Goal: Task Accomplishment & Management: Use online tool/utility

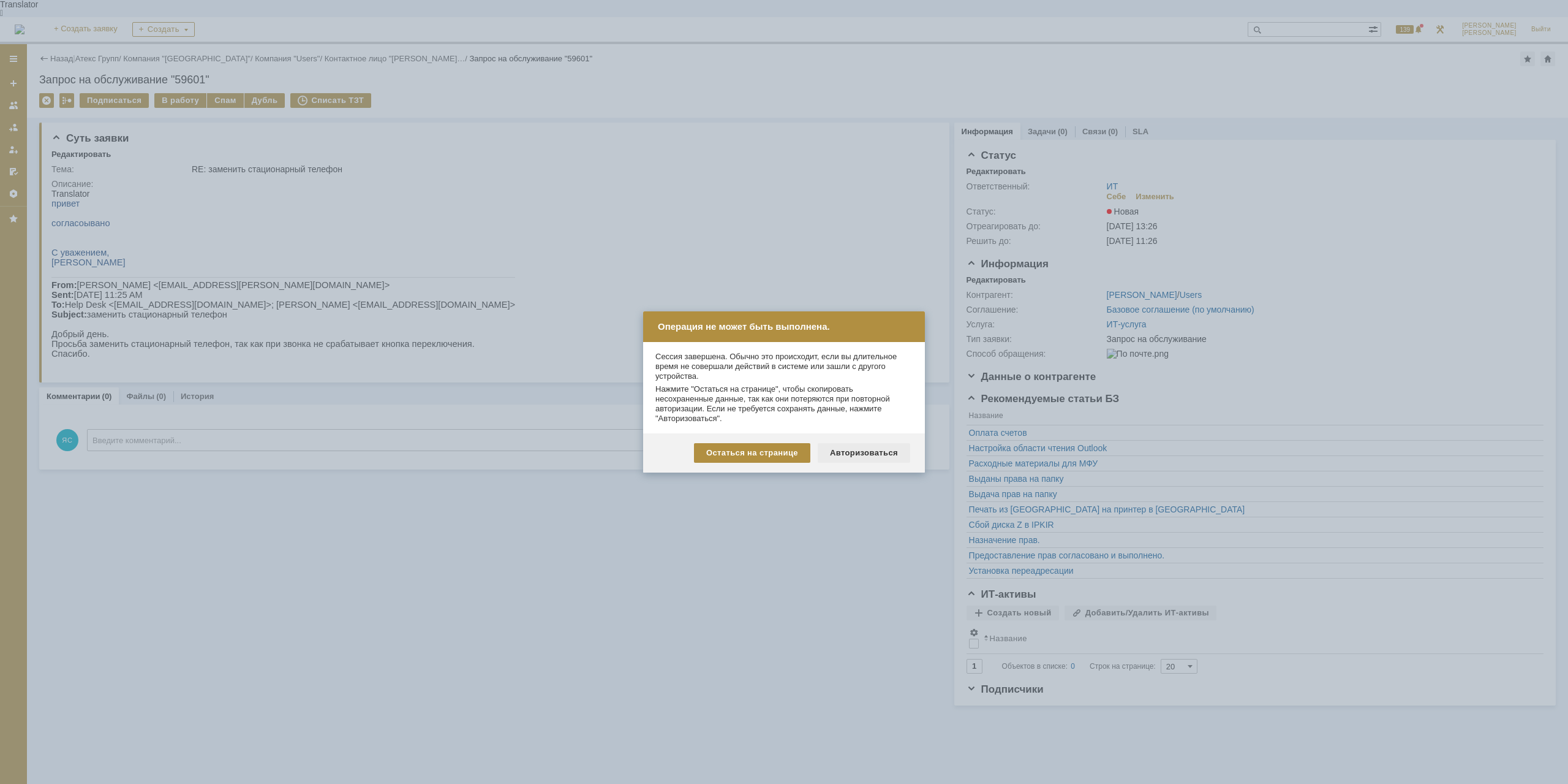
click at [870, 459] on div "Авторизоваться" at bounding box center [864, 452] width 92 height 20
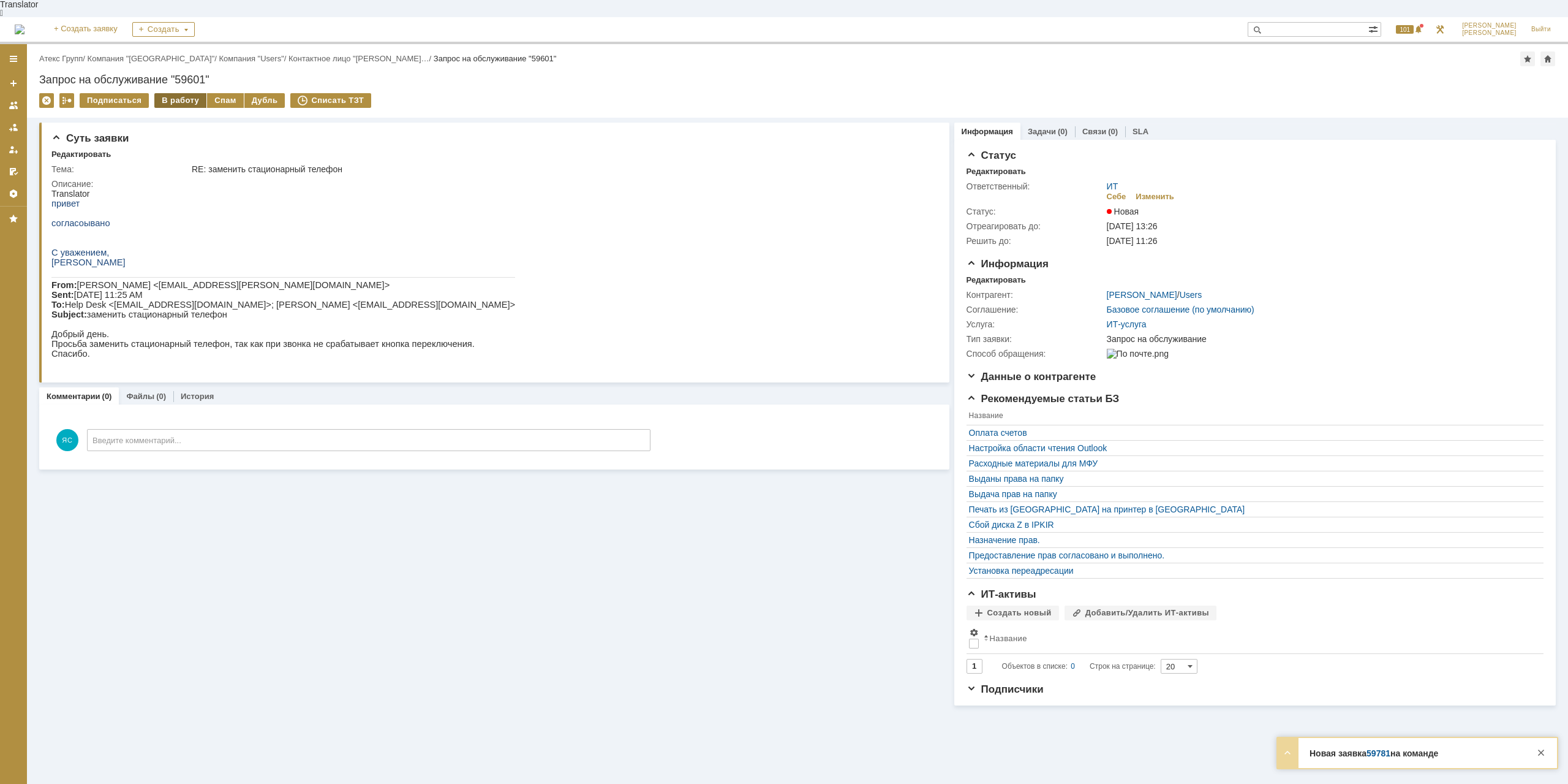
click at [188, 93] on div "В работу" at bounding box center [181, 100] width 52 height 15
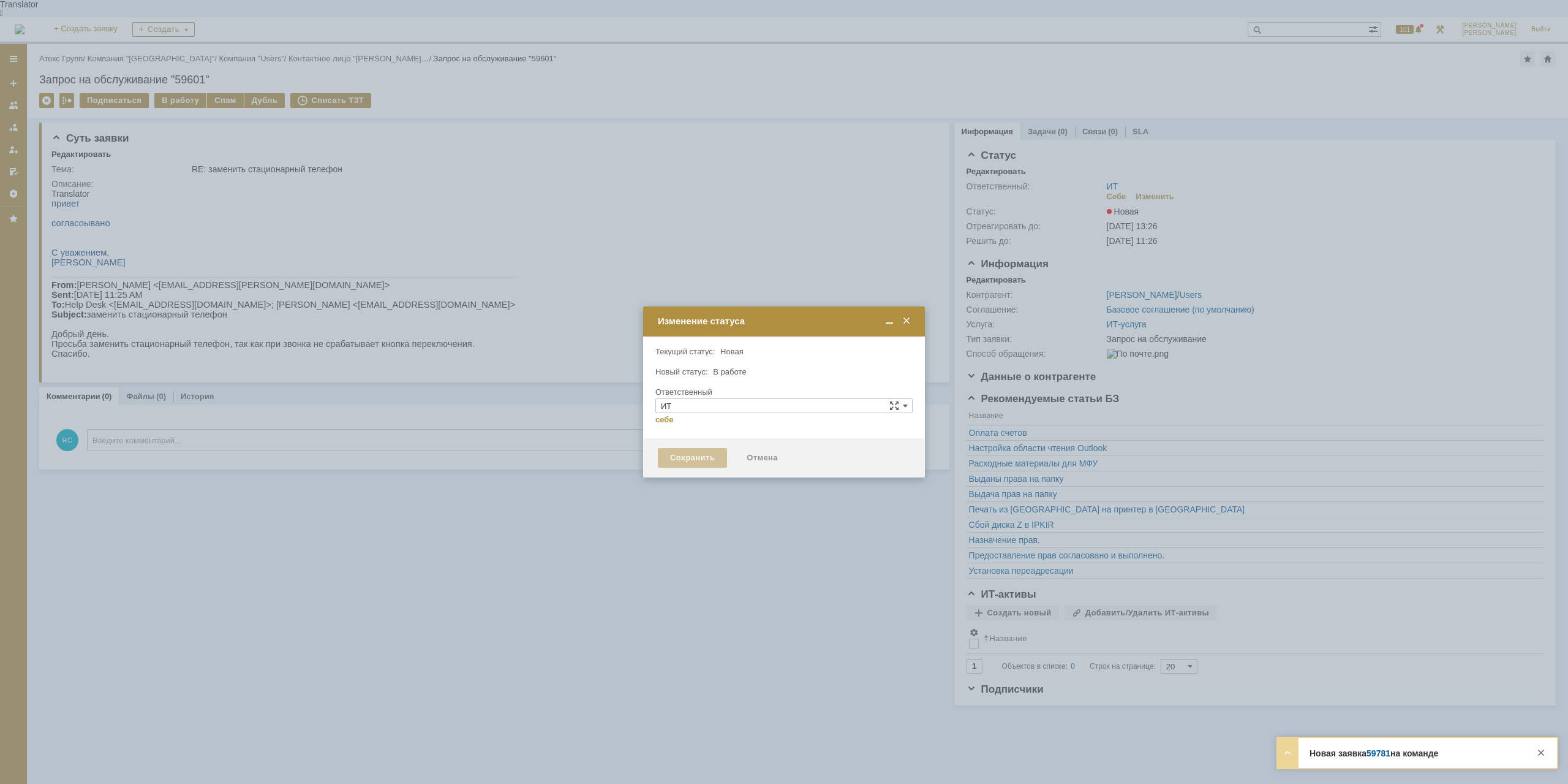
type input "[PERSON_NAME]"
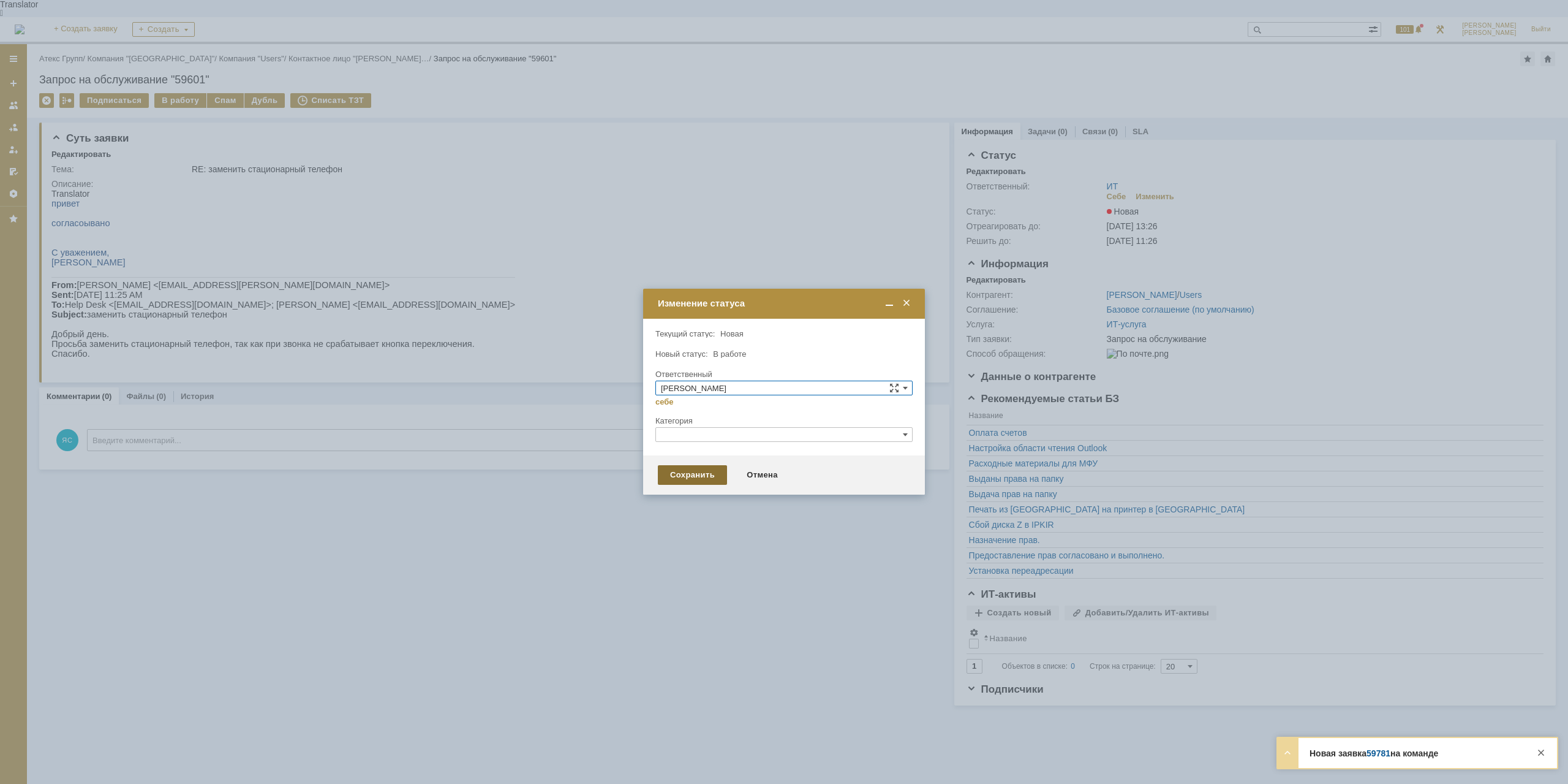
click at [664, 479] on div "Сохранить" at bounding box center [693, 475] width 70 height 20
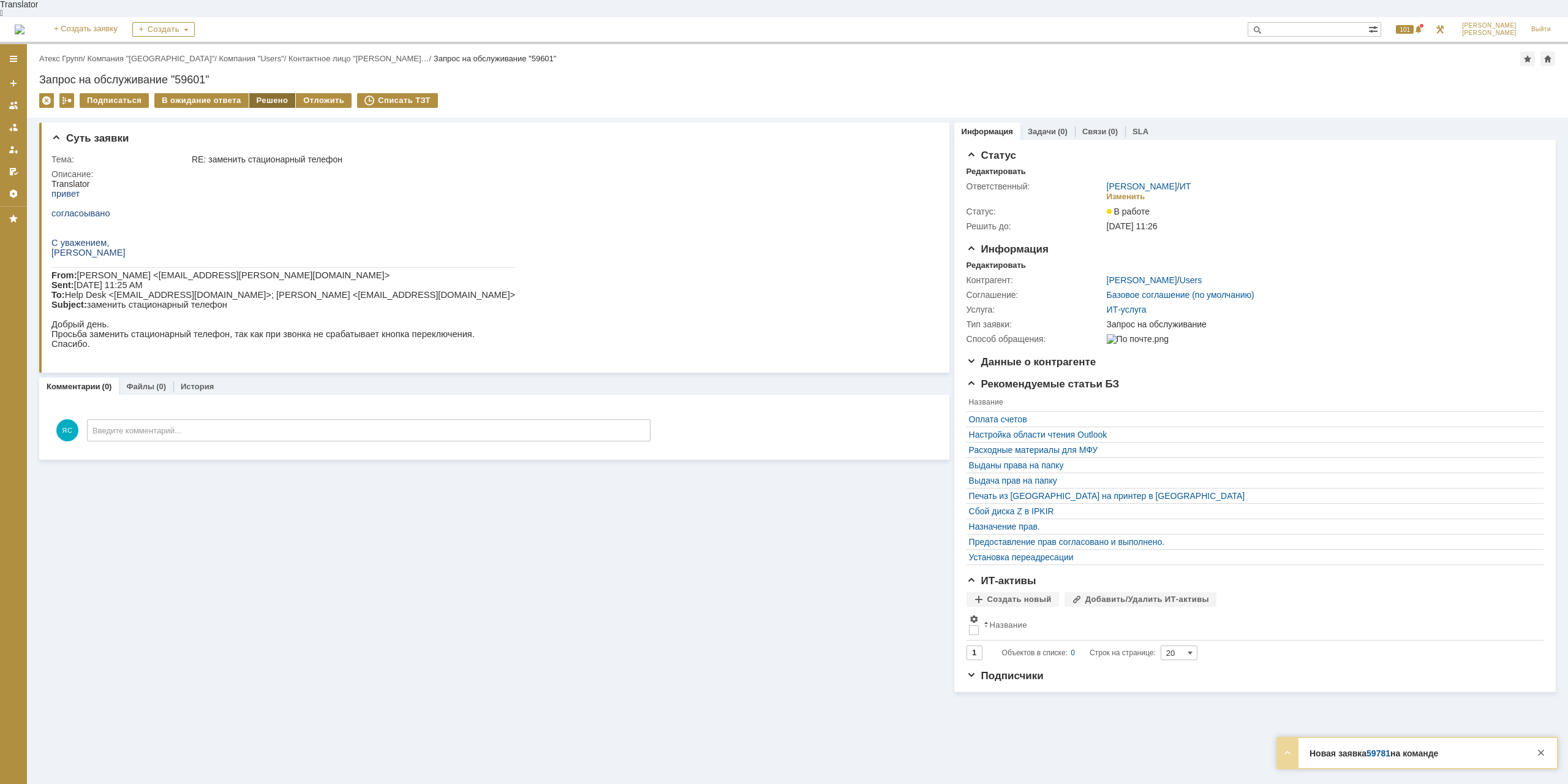
click at [264, 93] on div "Решено" at bounding box center [273, 100] width 47 height 15
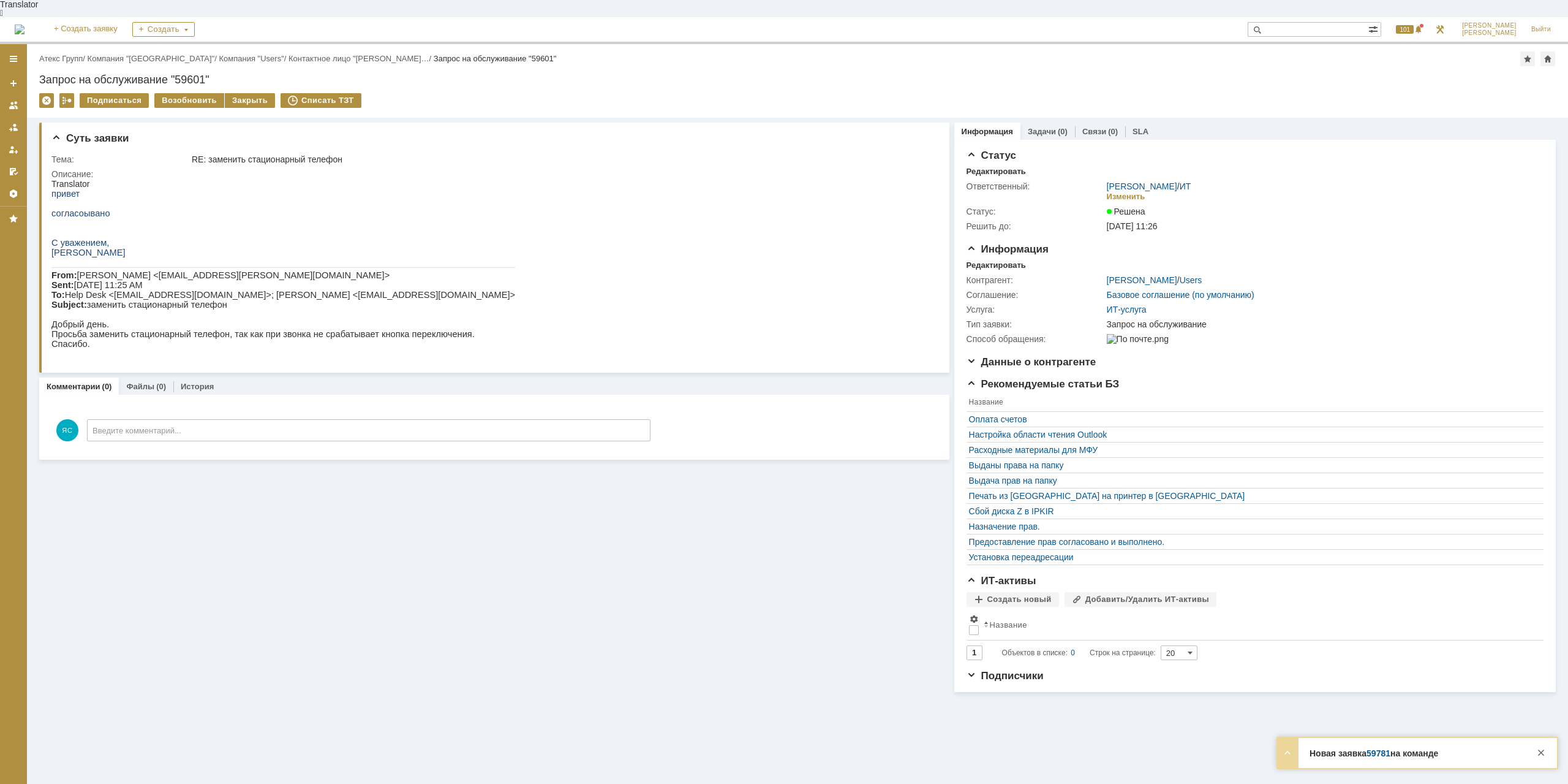
click at [84, 54] on div "Атекс Групп /" at bounding box center [63, 58] width 49 height 10
click at [77, 54] on link "Атекс Групп" at bounding box center [61, 58] width 43 height 10
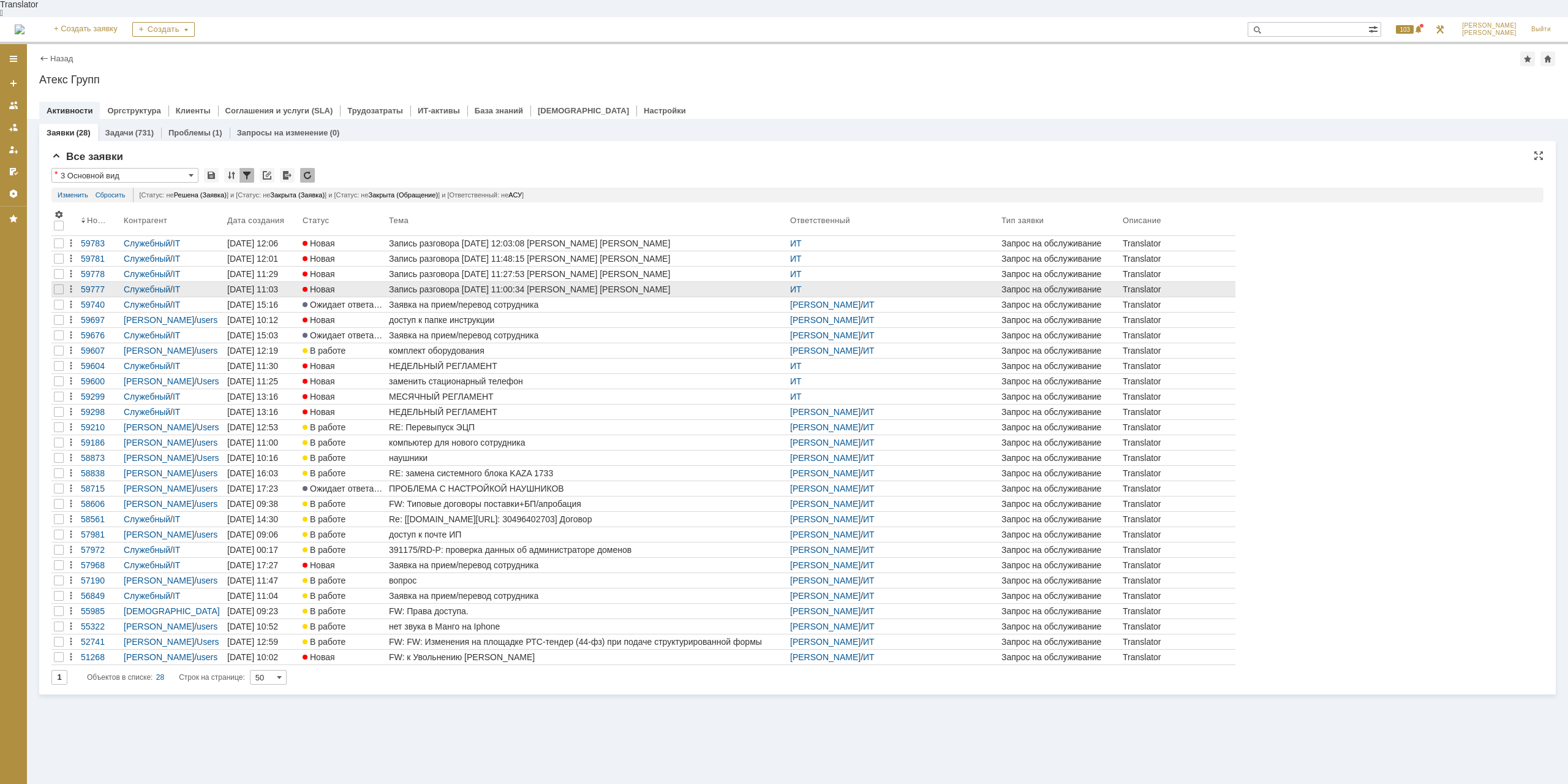
click at [54, 282] on td at bounding box center [58, 290] width 15 height 16
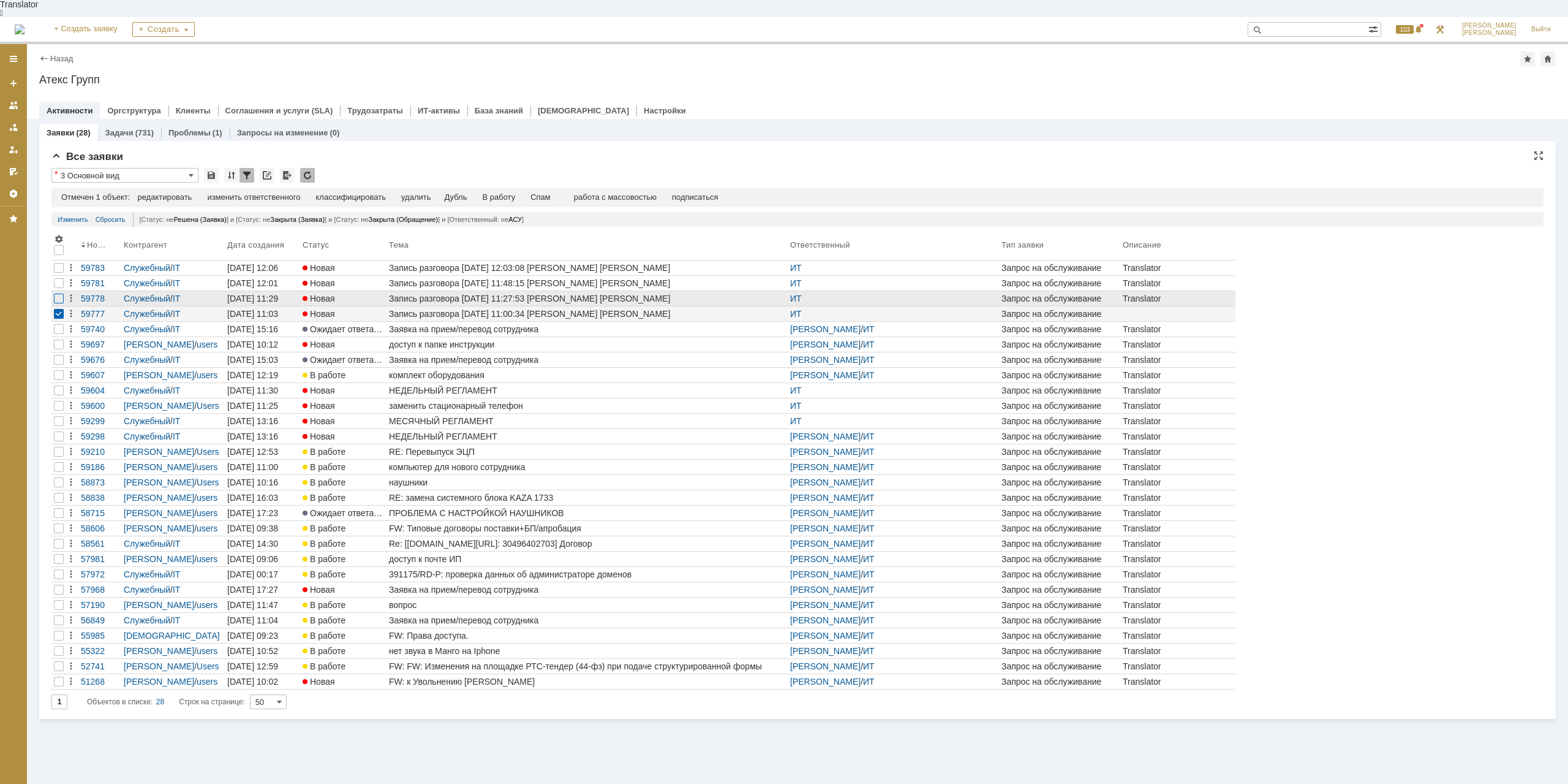
click at [57, 293] on div at bounding box center [58, 298] width 10 height 10
click at [57, 278] on div at bounding box center [58, 283] width 10 height 10
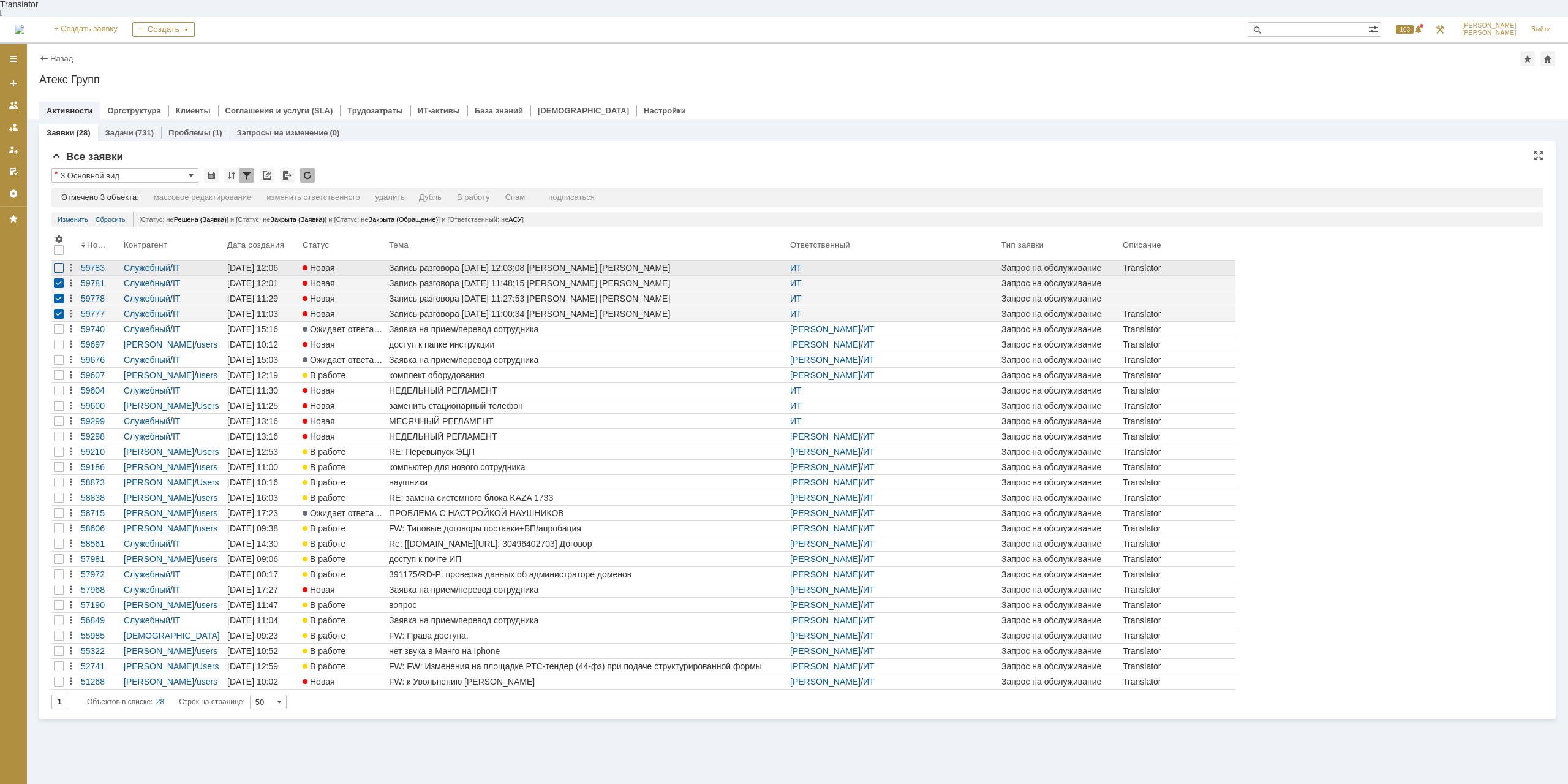
click at [57, 263] on div at bounding box center [58, 267] width 10 height 10
click at [525, 192] on div "Спам" at bounding box center [515, 197] width 20 height 10
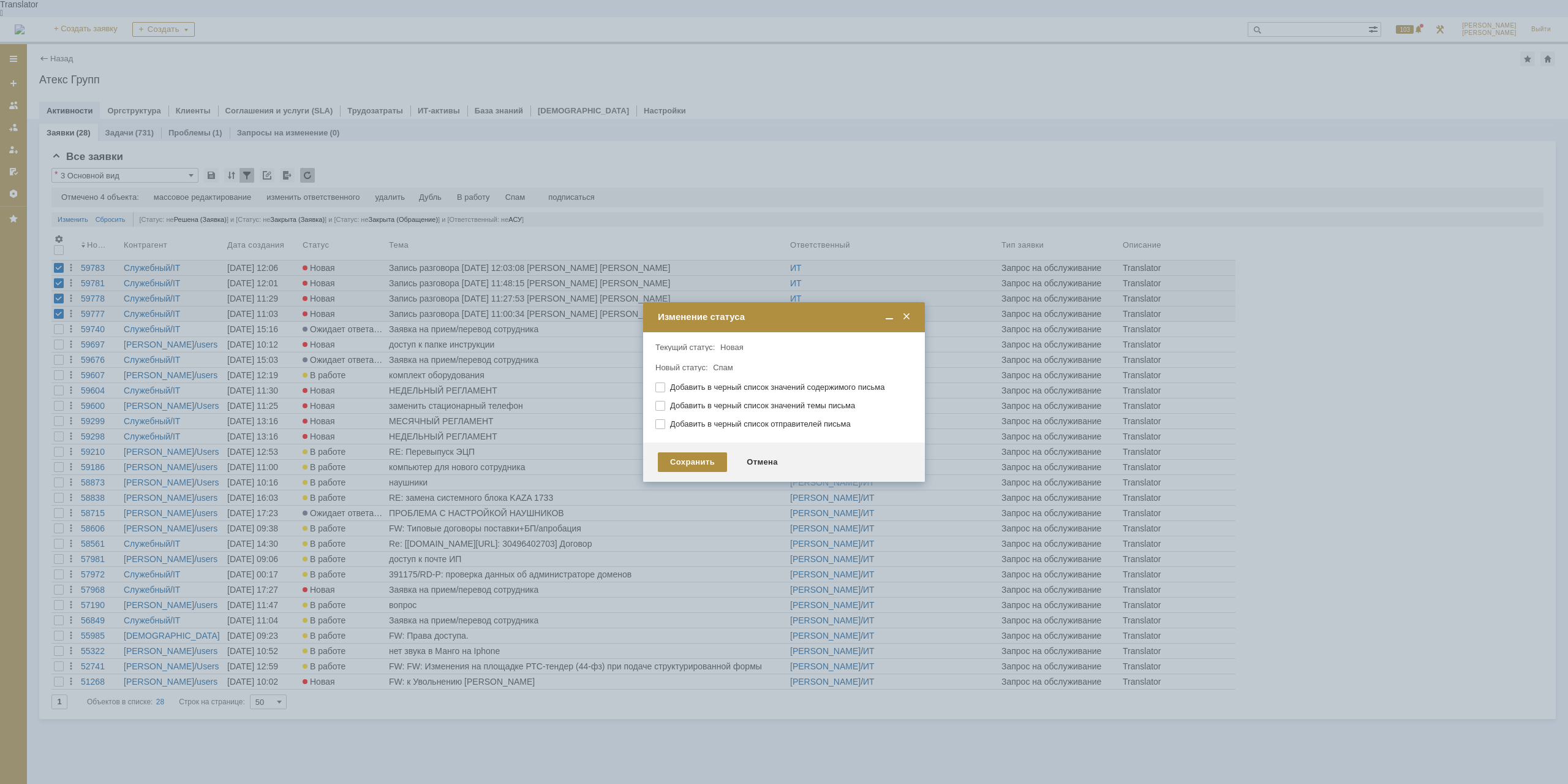
click at [672, 451] on div "Сохранить Отмена" at bounding box center [784, 462] width 282 height 39
click at [679, 462] on div "Сохранить" at bounding box center [693, 462] width 70 height 20
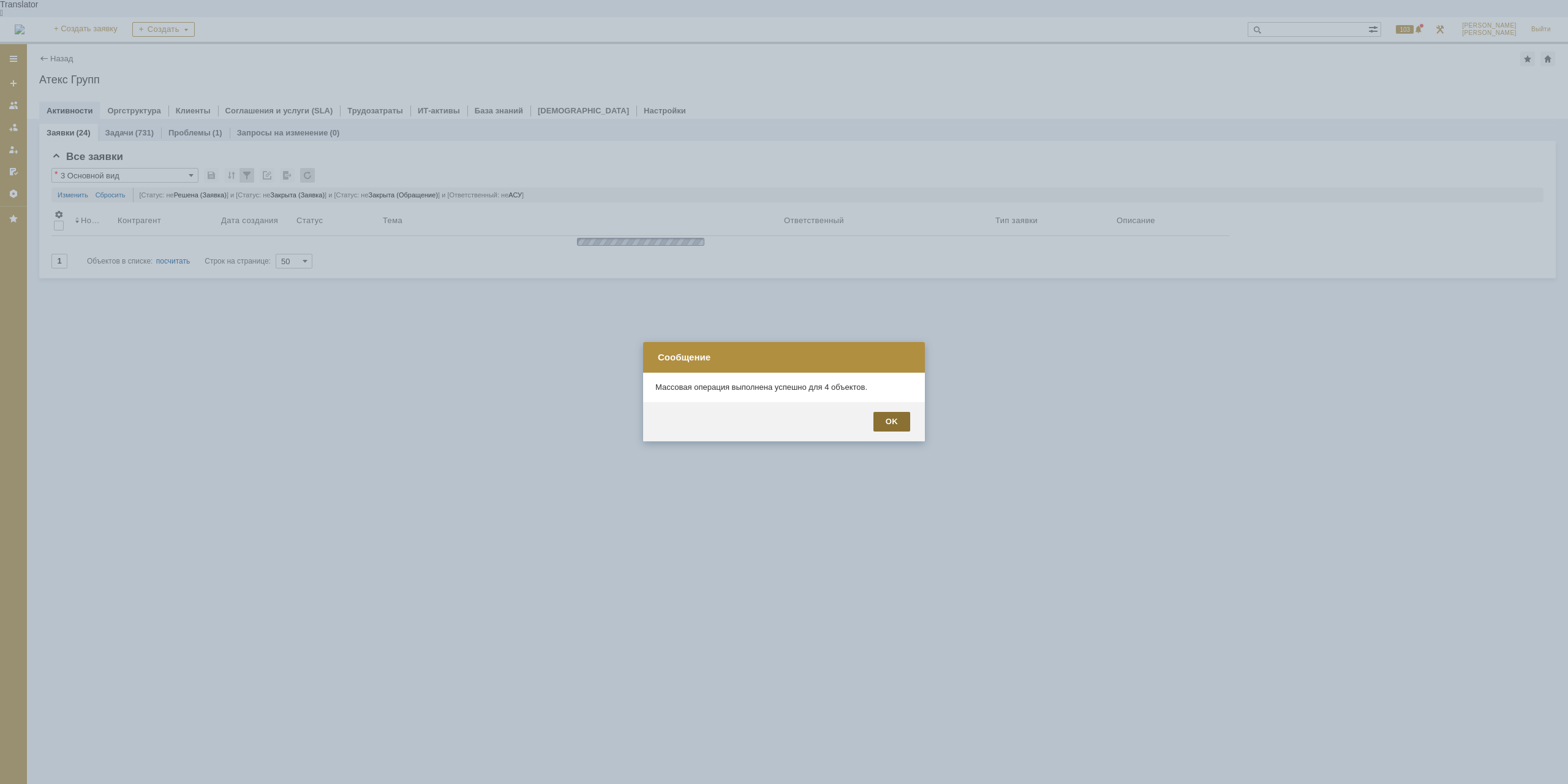
click at [884, 423] on div "OK" at bounding box center [891, 421] width 37 height 20
